Goal: Task Accomplishment & Management: Manage account settings

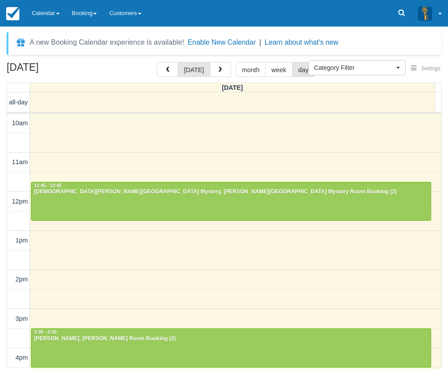
select select
click at [49, 17] on link "Calendar" at bounding box center [46, 13] width 40 height 27
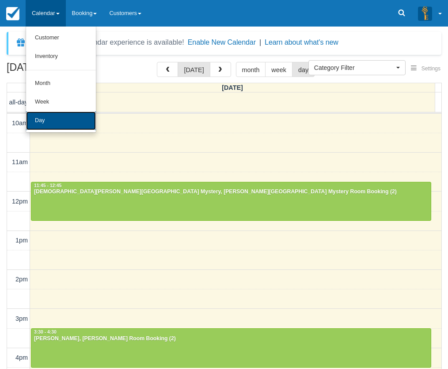
click at [58, 115] on link "Day" at bounding box center [61, 120] width 70 height 19
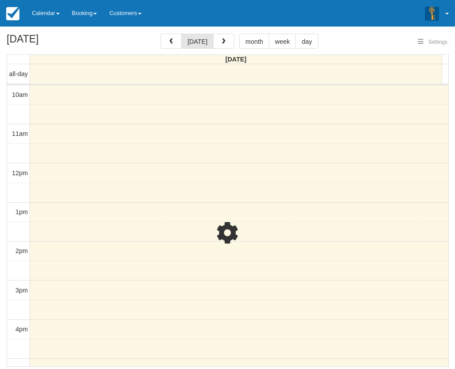
select select
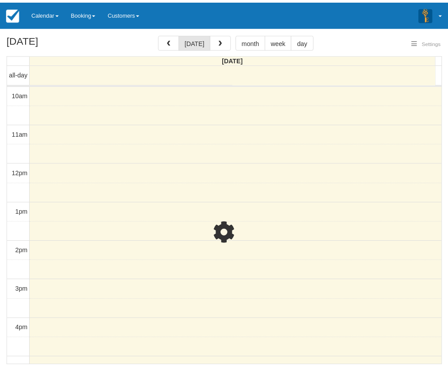
scroll to position [207, 0]
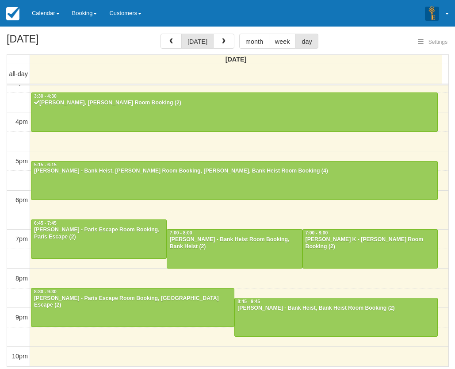
select select
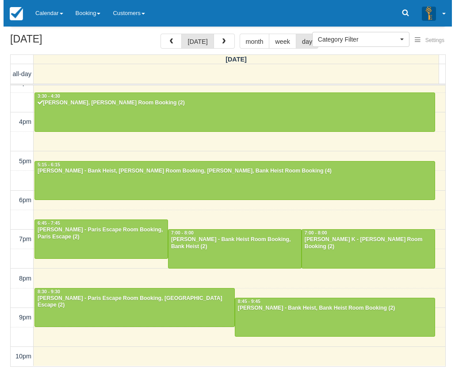
scroll to position [207, 0]
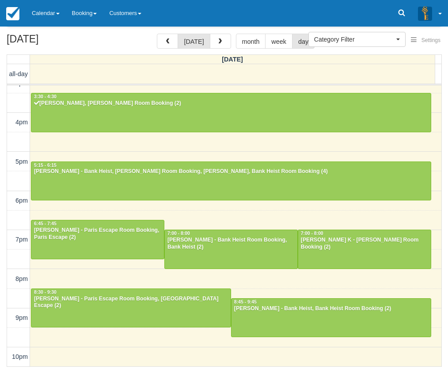
click at [2, 296] on div "September 26, 2025 today month week day Friday all-day 10am 11am 12pm 1pm 2pm 3…" at bounding box center [224, 200] width 448 height 333
click at [394, 17] on link at bounding box center [402, 13] width 20 height 27
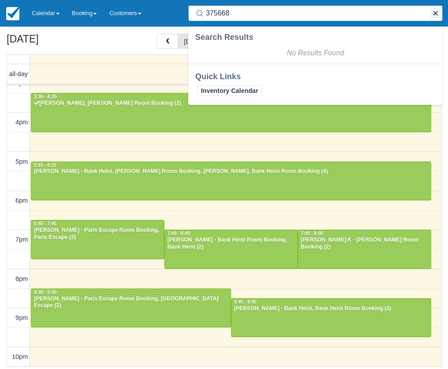
type input "375668"
click at [435, 12] on button "button" at bounding box center [436, 13] width 11 height 11
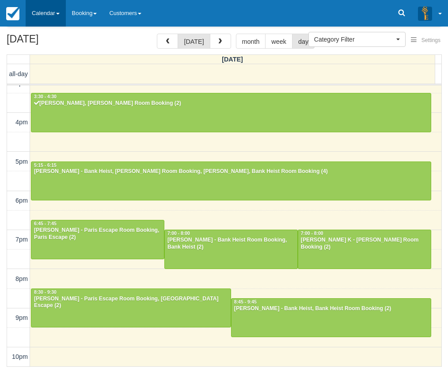
click at [50, 7] on link "Calendar" at bounding box center [46, 13] width 40 height 27
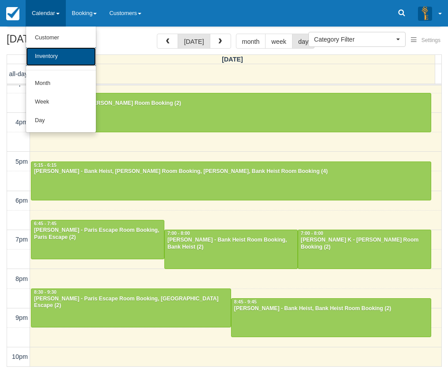
click at [93, 276] on div "10am 11am 12pm 1pm 2pm 3pm 4pm 5pm 6pm 7pm 8pm 9pm 10pm 11:45 - 12:45 Kristen H…" at bounding box center [224, 122] width 435 height 488
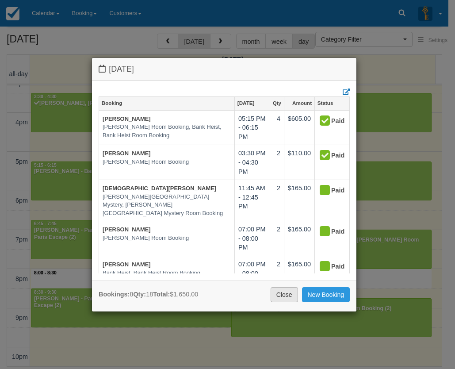
click at [291, 296] on link "Close" at bounding box center [284, 294] width 27 height 15
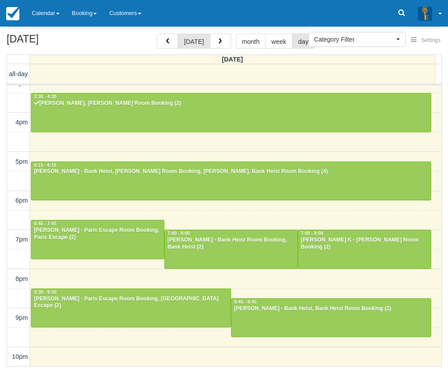
click at [129, 279] on div "10am 11am 12pm 1pm 2pm 3pm 4pm 5pm 6pm 7pm 8pm 9pm 10pm 11:45 - 12:45 Kristen H…" at bounding box center [224, 122] width 435 height 488
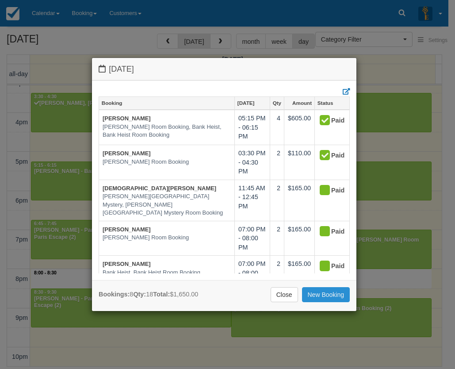
click at [317, 296] on link "New Booking" at bounding box center [326, 294] width 48 height 15
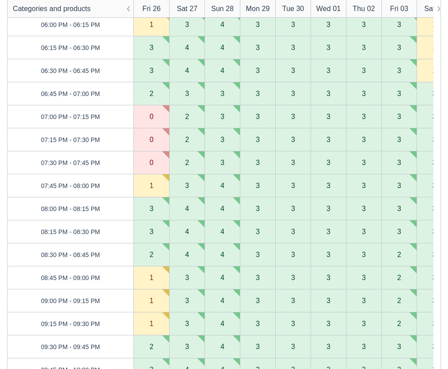
scroll to position [1150, 0]
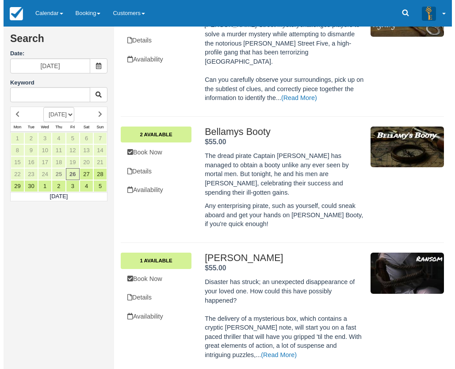
scroll to position [265, 0]
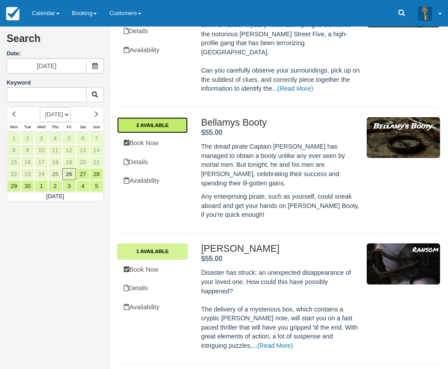
click at [152, 117] on link "2 Available" at bounding box center [152, 125] width 71 height 16
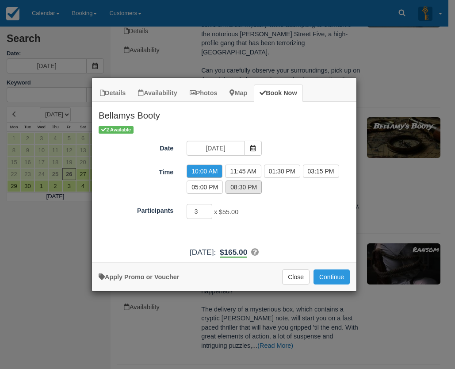
click at [234, 190] on label "08:30 PM" at bounding box center [243, 186] width 36 height 13
radio input "true"
type input "4"
click at [208, 209] on input "4" at bounding box center [200, 211] width 26 height 15
click at [328, 277] on button "Continue" at bounding box center [331, 276] width 36 height 15
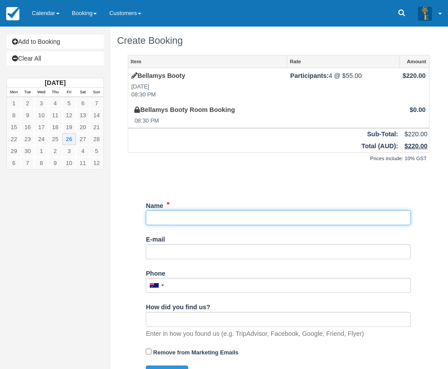
click at [195, 218] on input "Name" at bounding box center [278, 217] width 265 height 15
type input "Joel Phillips"
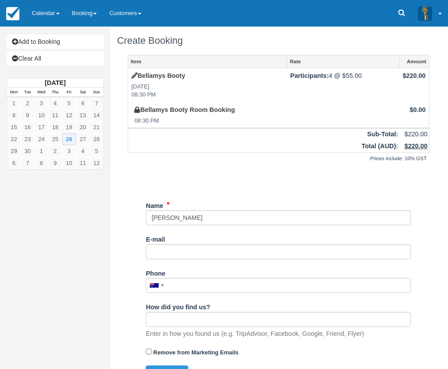
click at [134, 43] on h1 "Create Booking" at bounding box center [278, 40] width 323 height 11
drag, startPoint x: 134, startPoint y: 43, endPoint x: 153, endPoint y: 44, distance: 18.6
click at [153, 44] on h1 "Create Booking" at bounding box center [278, 40] width 323 height 11
click at [188, 45] on h1 "Create Booking" at bounding box center [278, 40] width 323 height 11
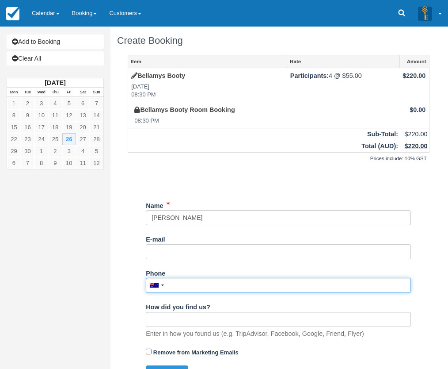
click at [193, 283] on input "Phone" at bounding box center [278, 285] width 265 height 15
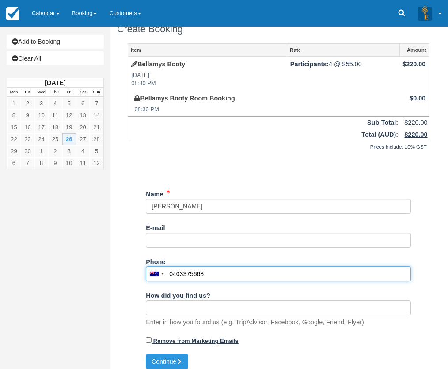
scroll to position [18, 0]
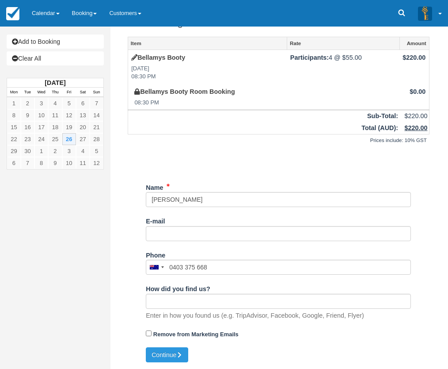
click at [163, 347] on div "Remove from Marketing Emails" at bounding box center [278, 336] width 265 height 21
click at [163, 351] on button "Continue" at bounding box center [167, 354] width 42 height 15
type input "+61403375668"
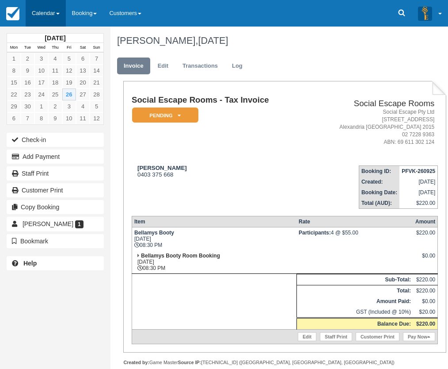
click at [36, 7] on link "Calendar" at bounding box center [46, 13] width 40 height 27
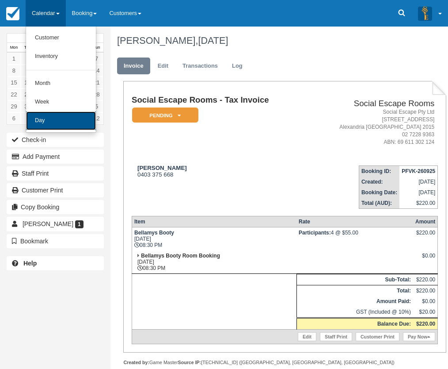
click at [57, 115] on link "Day" at bounding box center [61, 120] width 70 height 19
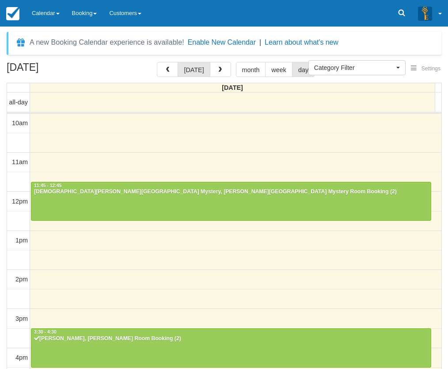
select select
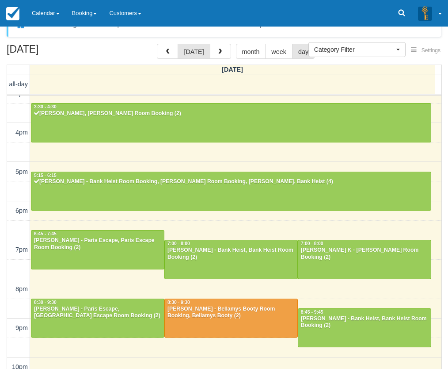
scroll to position [28, 0]
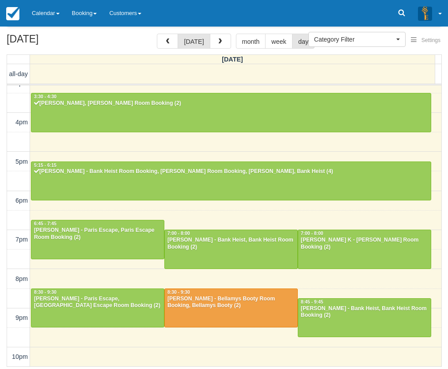
click at [5, 286] on div "[DATE] [DATE] month week day [DATE] all-day 10am 11am 12pm 1pm 2pm 3pm 4pm 5pm …" at bounding box center [224, 200] width 448 height 333
click at [42, 11] on link "Calendar" at bounding box center [46, 13] width 40 height 27
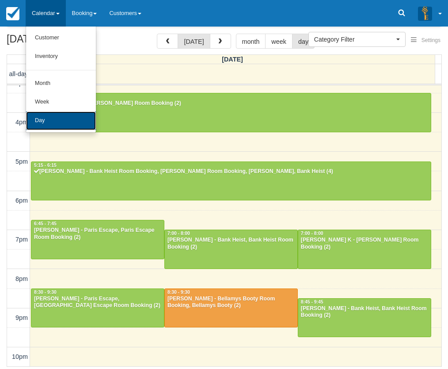
click at [44, 124] on link "Day" at bounding box center [61, 120] width 70 height 19
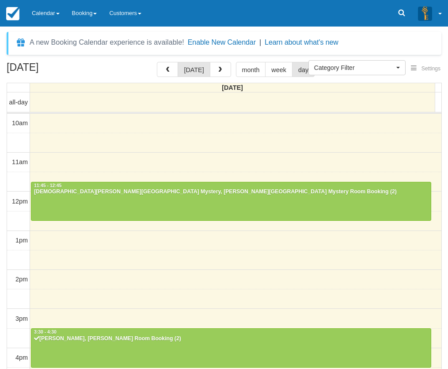
select select
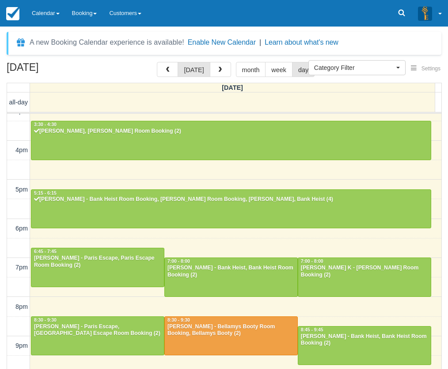
click at [0, 285] on div "September 26, 2025 today month week day Friday all-day 10am 11am 12pm 1pm 2pm 3…" at bounding box center [224, 228] width 448 height 333
click at [38, 15] on link "Calendar" at bounding box center [46, 13] width 40 height 27
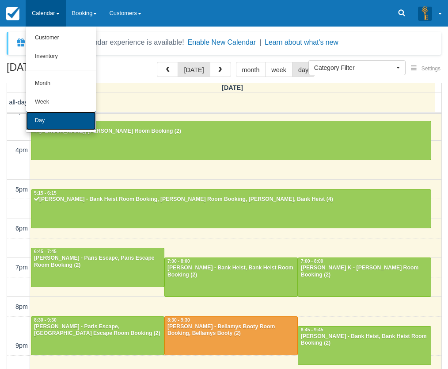
click at [36, 121] on link "Day" at bounding box center [61, 120] width 70 height 19
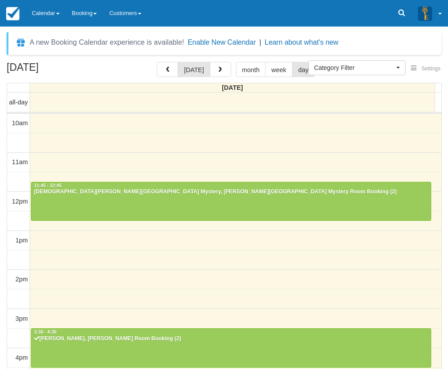
select select
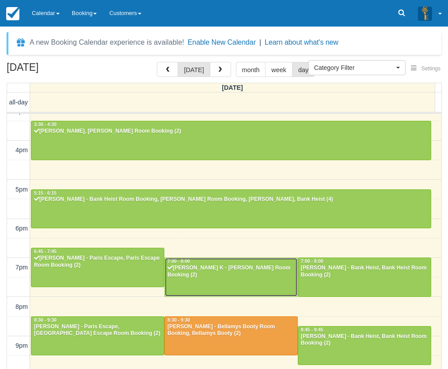
drag, startPoint x: 249, startPoint y: 268, endPoint x: 259, endPoint y: 252, distance: 18.4
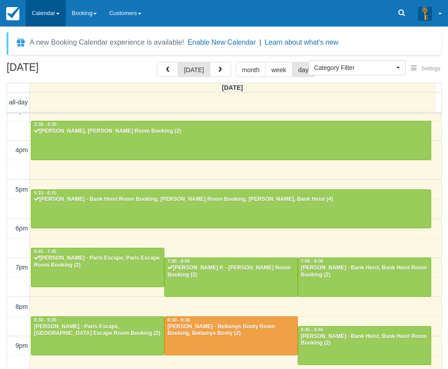
drag, startPoint x: 39, startPoint y: 12, endPoint x: 49, endPoint y: 42, distance: 31.7
click at [39, 12] on link "Calendar" at bounding box center [46, 13] width 40 height 27
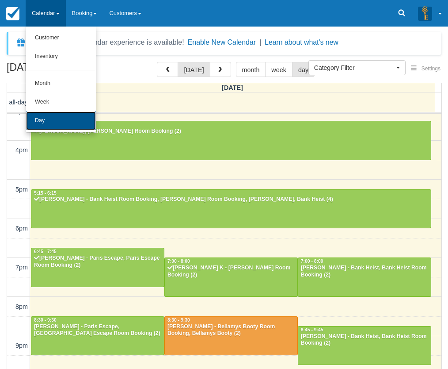
click at [46, 120] on link "Day" at bounding box center [61, 120] width 70 height 19
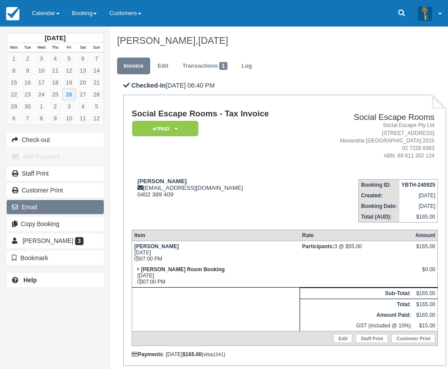
click at [75, 222] on button "Copy Booking" at bounding box center [55, 224] width 97 height 14
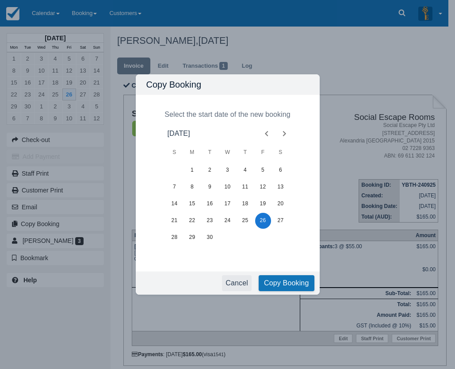
click at [237, 284] on button "Cancel" at bounding box center [237, 283] width 30 height 16
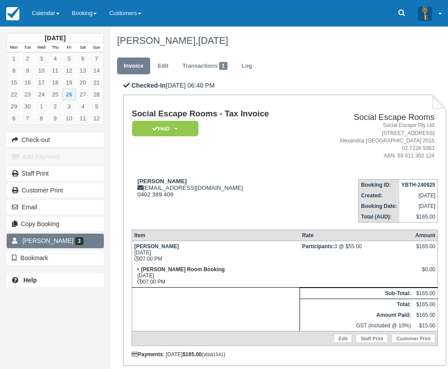
click at [85, 244] on link "Vanda Krikorian 3" at bounding box center [55, 240] width 97 height 14
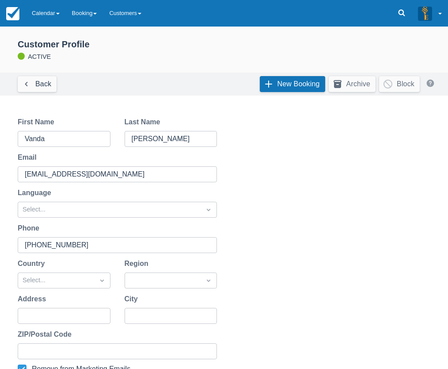
click at [4, 308] on div "First Name Vanda Last Name Krikorian Email vnorthwood19@gmail.com Language Sele…" at bounding box center [224, 257] width 448 height 302
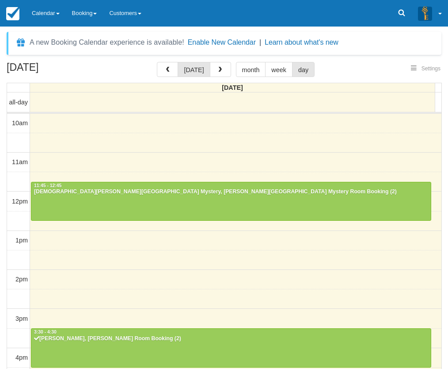
select select
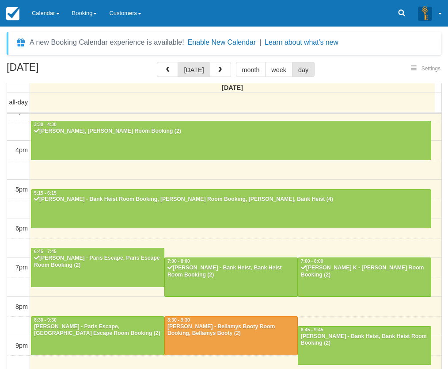
select select
click at [1, 114] on div "September 26, 2025 today month week day Friday all-day 10am 11am 12pm 1pm 2pm 3…" at bounding box center [224, 228] width 448 height 333
click at [2, 276] on div "September 26, 2025 today month week day Friday all-day 10am 11am 12pm 1pm 2pm 3…" at bounding box center [224, 228] width 448 height 333
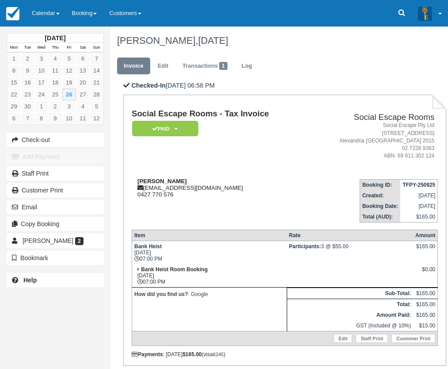
click at [150, 183] on strong "[PERSON_NAME]" at bounding box center [162, 181] width 50 height 7
drag, startPoint x: 150, startPoint y: 183, endPoint x: 166, endPoint y: 183, distance: 16.4
click at [166, 183] on strong "Lyndon Hall" at bounding box center [162, 181] width 50 height 7
copy strong "Lyndon Hall"
click at [9, 322] on div "September 2025 Mon Tue Wed Thu Fri Sat Sun 1 2 3 4 5 6 7 8 9 10 11 12 13 14 15 …" at bounding box center [55, 184] width 111 height 369
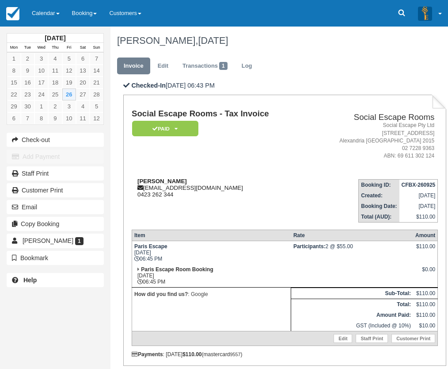
click at [148, 180] on strong "[PERSON_NAME]" at bounding box center [162, 181] width 50 height 7
drag, startPoint x: 148, startPoint y: 180, endPoint x: 161, endPoint y: 180, distance: 13.3
click at [161, 180] on strong "[PERSON_NAME]" at bounding box center [162, 181] width 50 height 7
